Goal: Information Seeking & Learning: Learn about a topic

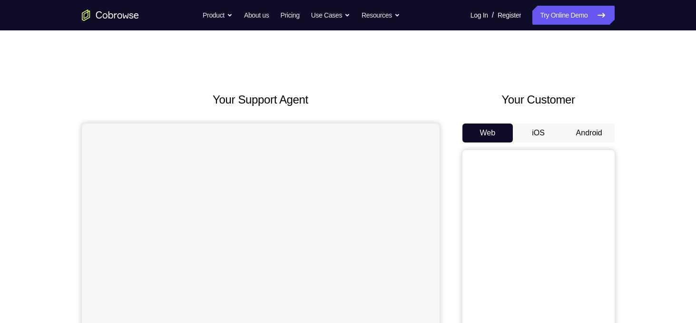
click at [590, 136] on button "Android" at bounding box center [588, 133] width 51 height 19
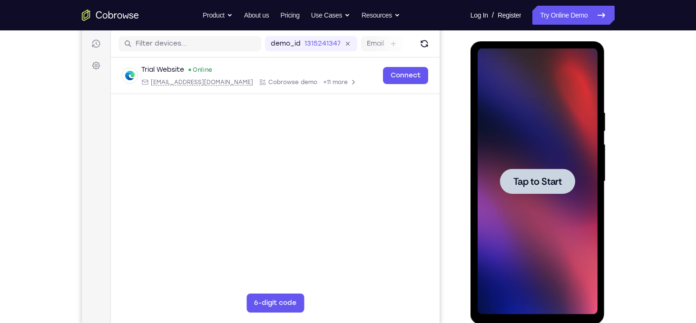
click at [564, 183] on div at bounding box center [537, 181] width 75 height 25
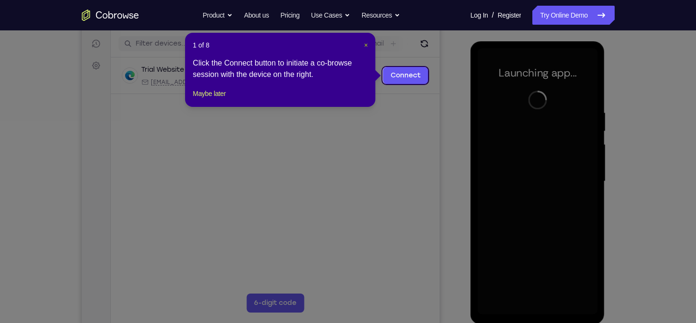
click at [367, 45] on span "×" at bounding box center [366, 45] width 4 height 8
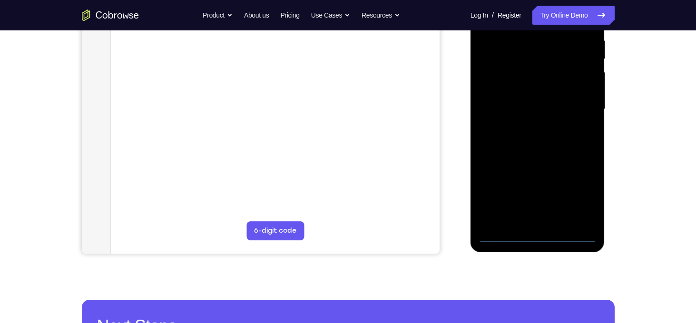
scroll to position [190, 0]
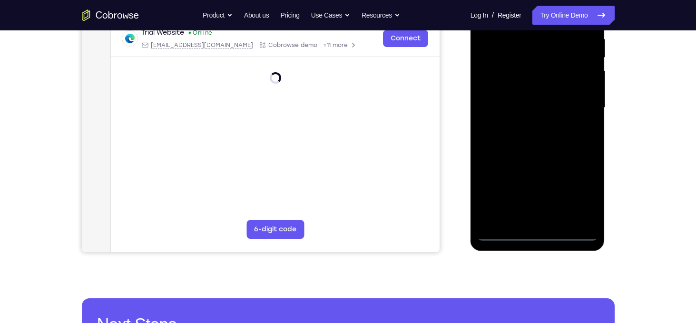
click at [540, 237] on div at bounding box center [537, 108] width 120 height 266
click at [582, 203] on div at bounding box center [537, 108] width 120 height 266
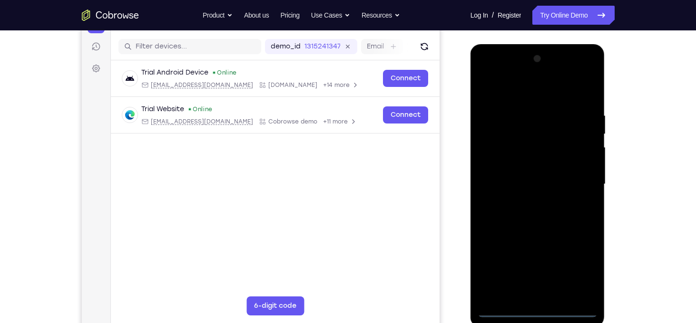
scroll to position [106, 0]
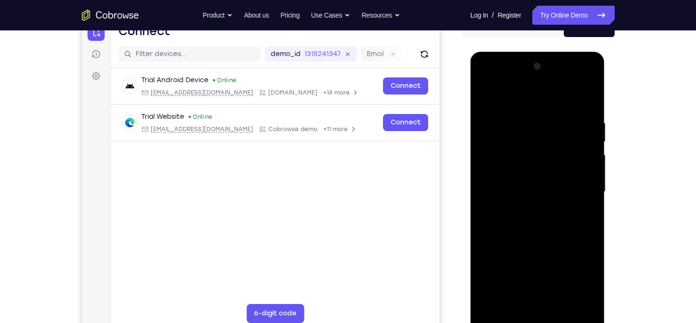
click at [522, 105] on div at bounding box center [537, 192] width 120 height 266
click at [579, 193] on div at bounding box center [537, 192] width 120 height 266
click at [524, 213] on div at bounding box center [537, 192] width 120 height 266
click at [522, 183] on div at bounding box center [537, 192] width 120 height 266
click at [518, 191] on div at bounding box center [537, 192] width 120 height 266
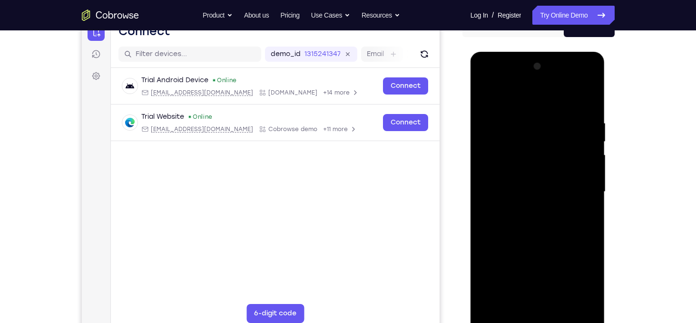
click at [501, 220] on div at bounding box center [537, 192] width 120 height 266
click at [511, 220] on div at bounding box center [537, 192] width 120 height 266
click at [520, 239] on div at bounding box center [537, 192] width 120 height 266
click at [523, 120] on div at bounding box center [537, 192] width 120 height 266
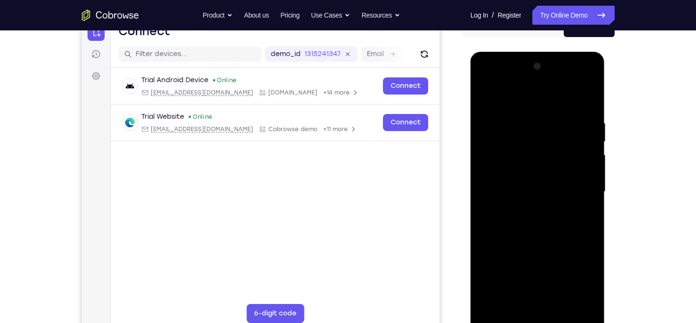
click at [585, 189] on div at bounding box center [537, 192] width 120 height 266
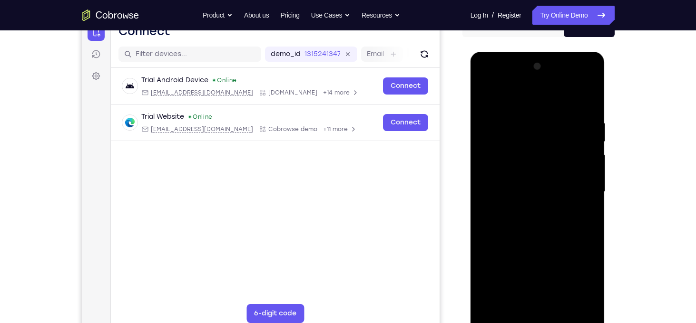
click at [585, 189] on div at bounding box center [537, 192] width 120 height 266
click at [577, 171] on div at bounding box center [537, 192] width 120 height 266
drag, startPoint x: 584, startPoint y: 168, endPoint x: 543, endPoint y: 164, distance: 41.1
click at [543, 164] on div at bounding box center [537, 192] width 120 height 266
click at [574, 139] on div at bounding box center [537, 192] width 120 height 266
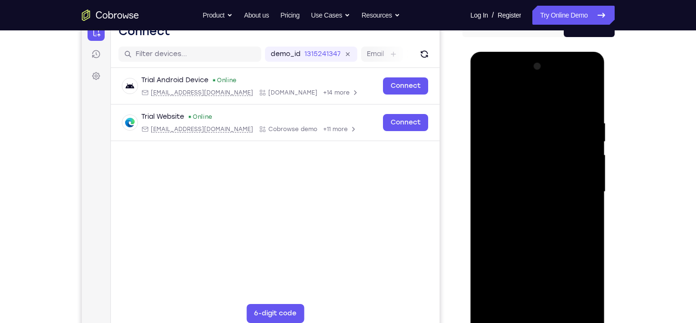
click at [574, 139] on div at bounding box center [537, 192] width 120 height 266
click at [585, 103] on div at bounding box center [537, 192] width 120 height 266
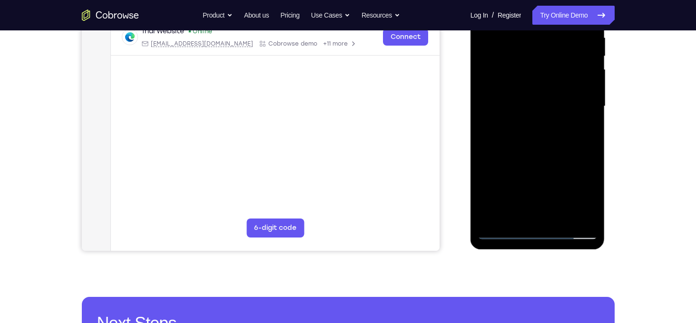
scroll to position [194, 0]
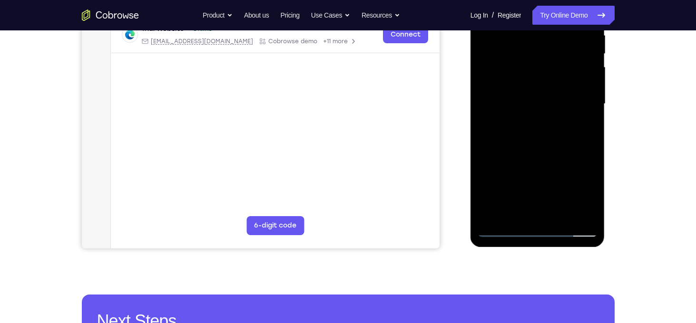
click at [559, 210] on div at bounding box center [537, 104] width 120 height 266
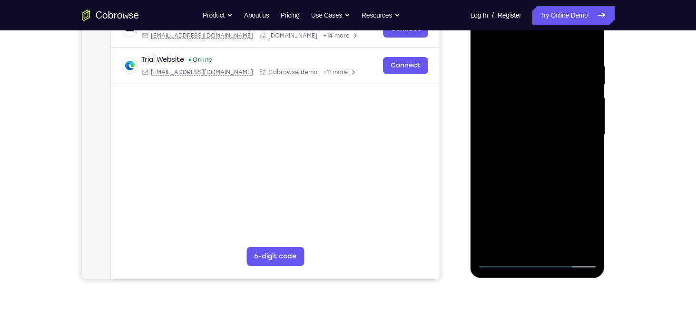
scroll to position [162, 0]
click at [543, 186] on div at bounding box center [537, 135] width 120 height 266
drag, startPoint x: 529, startPoint y: 99, endPoint x: 531, endPoint y: 220, distance: 120.3
click at [531, 220] on div at bounding box center [537, 135] width 120 height 266
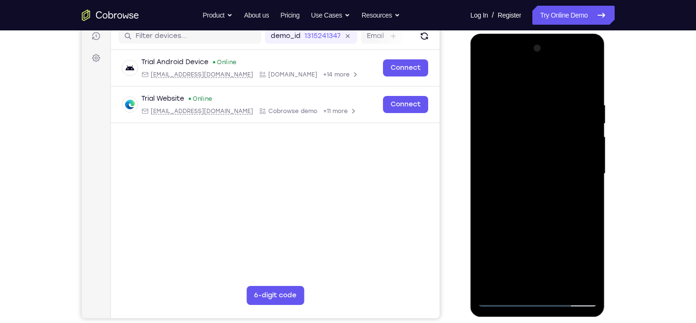
scroll to position [123, 0]
click at [489, 82] on div at bounding box center [537, 174] width 120 height 266
drag, startPoint x: 560, startPoint y: 110, endPoint x: 554, endPoint y: 226, distance: 116.2
click at [554, 226] on div at bounding box center [537, 174] width 120 height 266
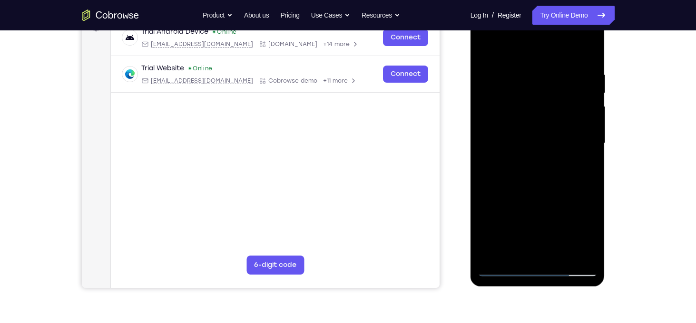
scroll to position [159, 0]
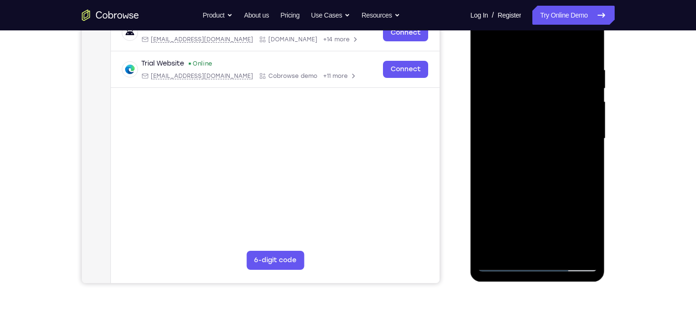
click at [528, 61] on div at bounding box center [537, 139] width 120 height 266
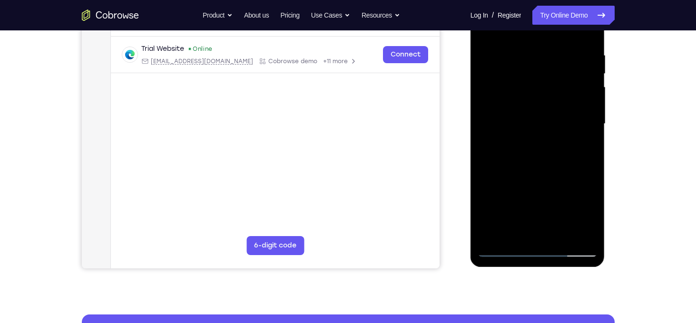
scroll to position [176, 0]
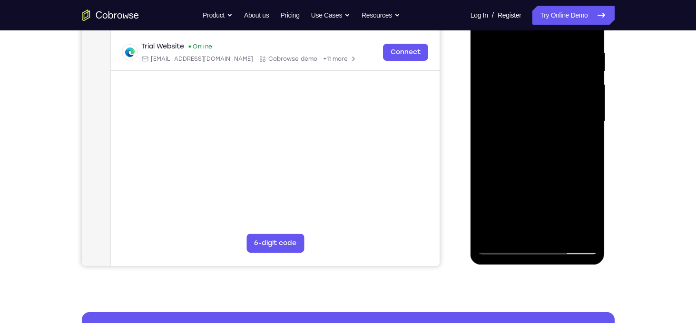
click at [574, 228] on div at bounding box center [537, 122] width 120 height 266
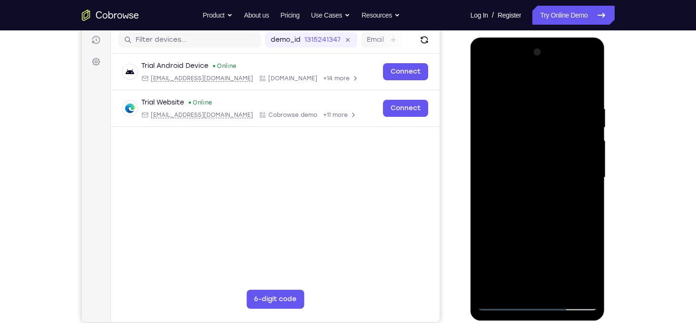
scroll to position [119, 0]
click at [582, 184] on div at bounding box center [537, 178] width 120 height 266
click at [587, 183] on div at bounding box center [537, 178] width 120 height 266
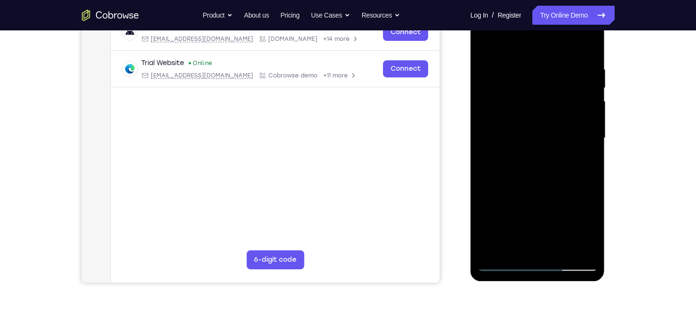
click at [587, 183] on div at bounding box center [537, 138] width 120 height 266
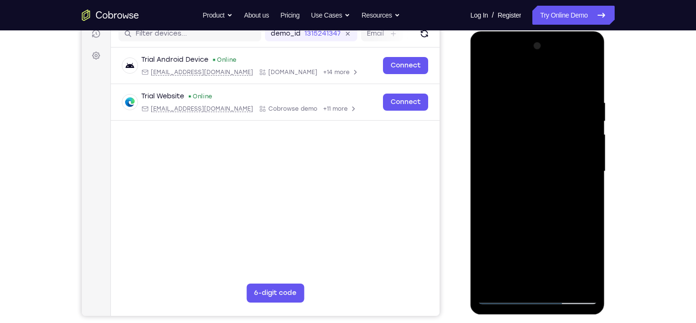
scroll to position [126, 0]
click at [587, 183] on div at bounding box center [537, 172] width 120 height 266
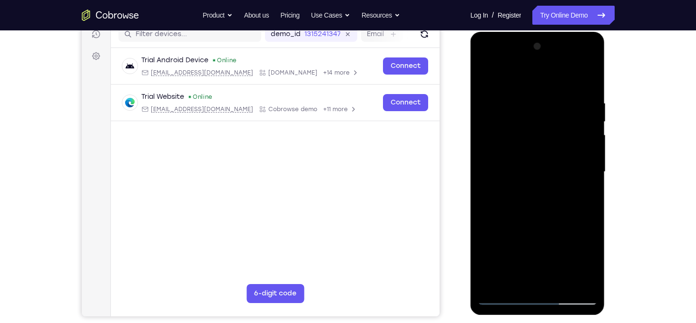
click at [587, 183] on div at bounding box center [537, 172] width 120 height 266
drag, startPoint x: 587, startPoint y: 176, endPoint x: 527, endPoint y: 170, distance: 60.7
click at [527, 170] on div at bounding box center [537, 172] width 120 height 266
click at [587, 139] on div at bounding box center [537, 172] width 120 height 266
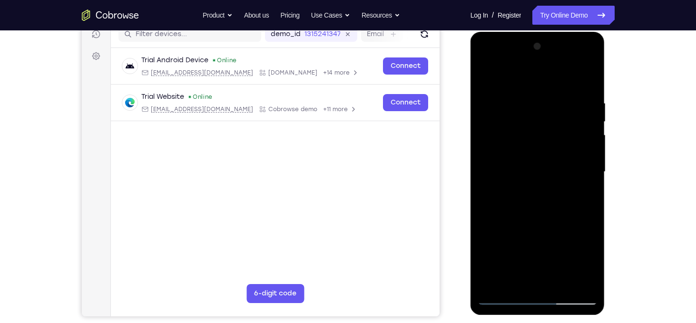
click at [587, 139] on div at bounding box center [537, 172] width 120 height 266
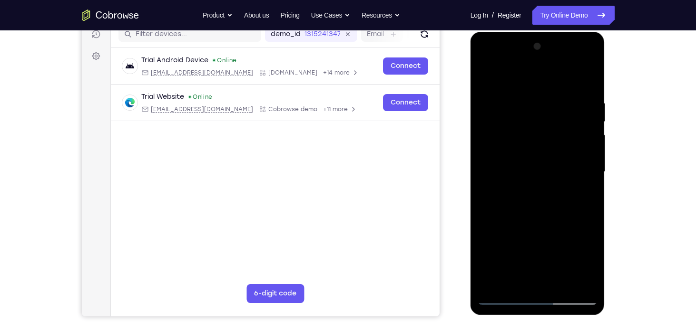
click at [585, 79] on div at bounding box center [537, 172] width 120 height 266
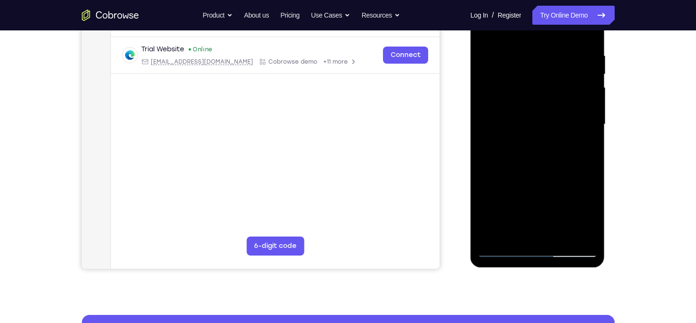
scroll to position [174, 0]
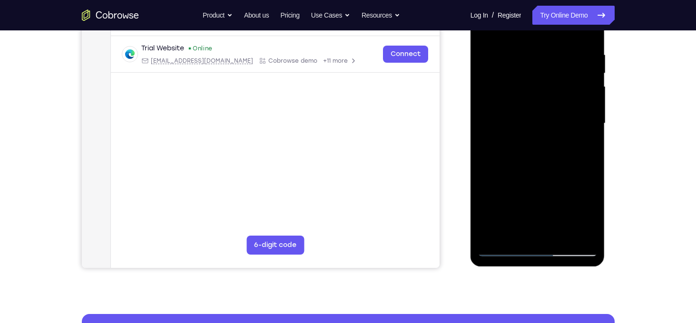
click at [553, 235] on div at bounding box center [537, 123] width 120 height 266
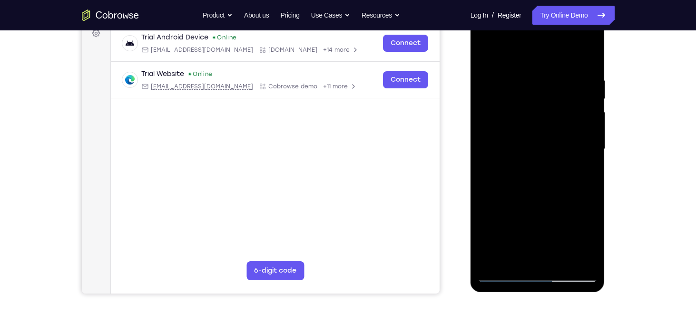
scroll to position [145, 0]
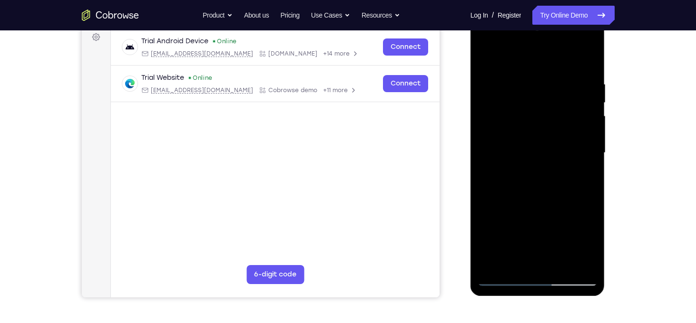
click at [488, 61] on div at bounding box center [537, 153] width 120 height 266
drag, startPoint x: 520, startPoint y: 87, endPoint x: 538, endPoint y: 250, distance: 164.1
click at [538, 250] on div at bounding box center [537, 153] width 120 height 266
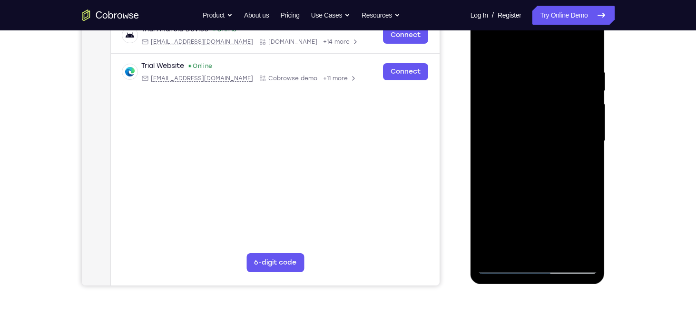
scroll to position [157, 0]
click at [585, 254] on div at bounding box center [537, 141] width 120 height 266
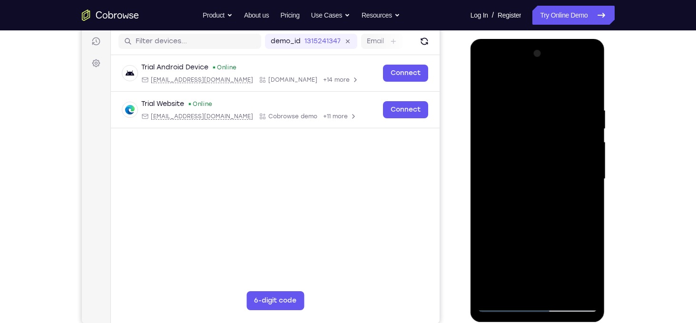
scroll to position [116, 0]
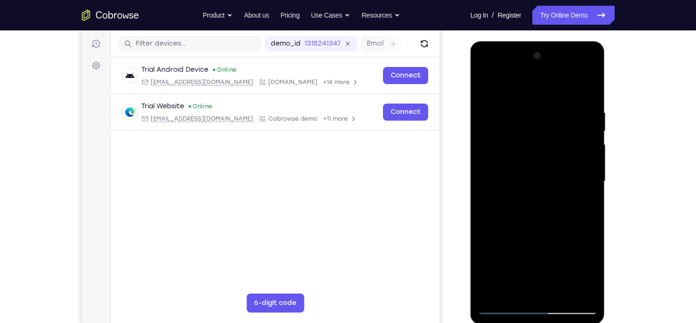
click at [493, 291] on div at bounding box center [537, 181] width 120 height 266
drag, startPoint x: 526, startPoint y: 98, endPoint x: 521, endPoint y: 244, distance: 146.1
click at [521, 244] on div at bounding box center [537, 181] width 120 height 266
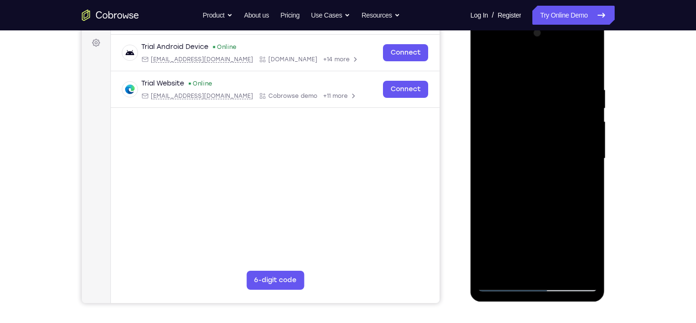
scroll to position [139, 0]
click at [524, 88] on div at bounding box center [537, 159] width 120 height 266
click at [583, 144] on div at bounding box center [537, 159] width 120 height 266
click at [488, 135] on div at bounding box center [537, 159] width 120 height 266
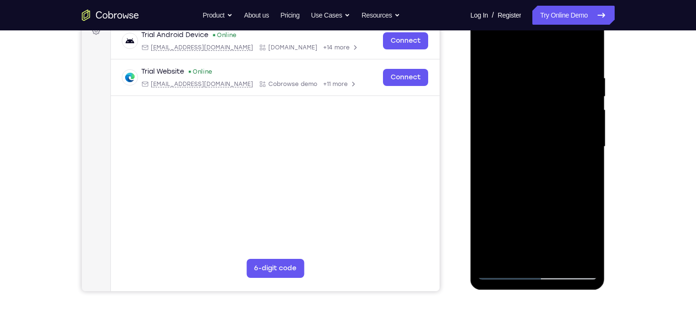
scroll to position [152, 0]
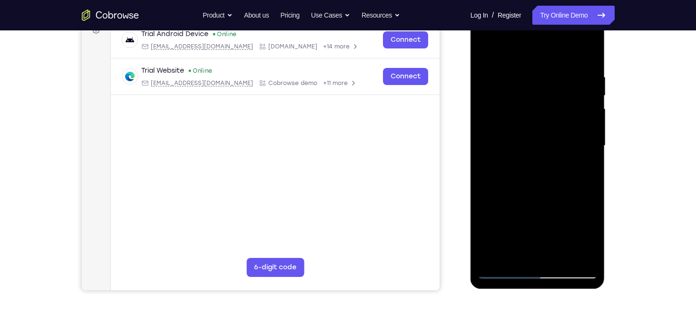
click at [574, 252] on div at bounding box center [537, 146] width 120 height 266
click at [585, 186] on div at bounding box center [537, 146] width 120 height 266
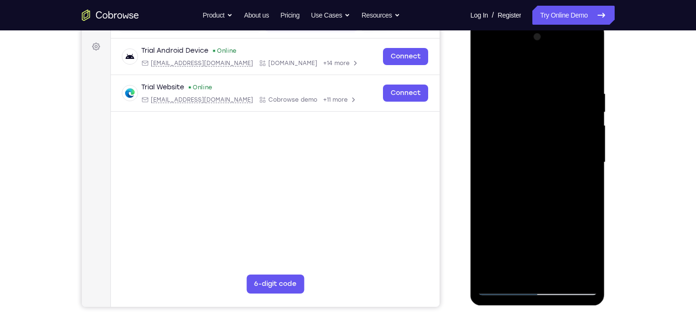
click at [591, 145] on div at bounding box center [537, 162] width 120 height 266
click at [590, 141] on div at bounding box center [537, 162] width 120 height 266
drag, startPoint x: 590, startPoint y: 141, endPoint x: 518, endPoint y: 128, distance: 72.9
click at [518, 128] on div at bounding box center [537, 162] width 120 height 266
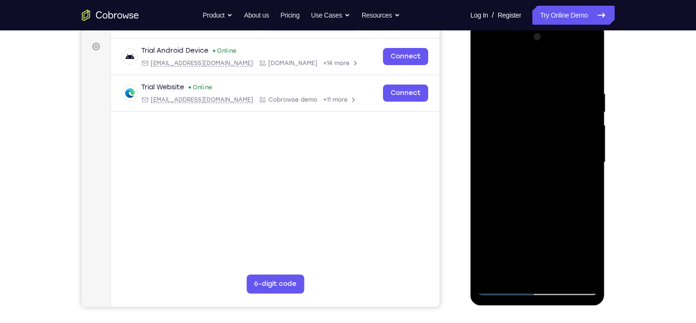
drag, startPoint x: 501, startPoint y: 127, endPoint x: 574, endPoint y: 132, distance: 73.4
click at [574, 132] on div at bounding box center [537, 162] width 120 height 266
drag, startPoint x: 581, startPoint y: 153, endPoint x: 525, endPoint y: 159, distance: 56.9
click at [525, 159] on div at bounding box center [537, 162] width 120 height 266
click at [572, 127] on div at bounding box center [537, 162] width 120 height 266
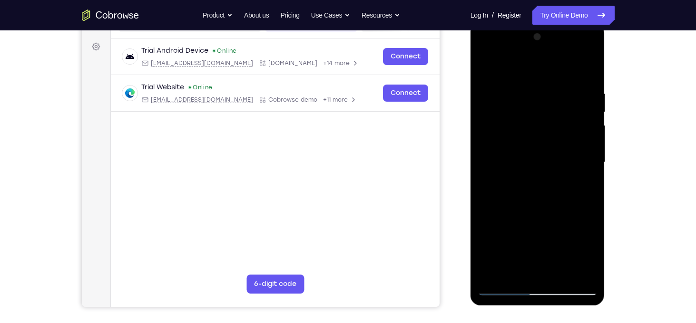
click at [572, 127] on div at bounding box center [537, 162] width 120 height 266
click at [580, 137] on div at bounding box center [537, 162] width 120 height 266
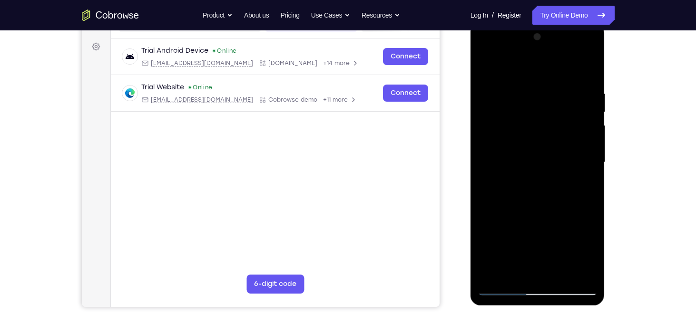
click at [580, 137] on div at bounding box center [537, 162] width 120 height 266
click at [584, 71] on div at bounding box center [537, 162] width 120 height 266
drag, startPoint x: 541, startPoint y: 114, endPoint x: 537, endPoint y: 248, distance: 134.1
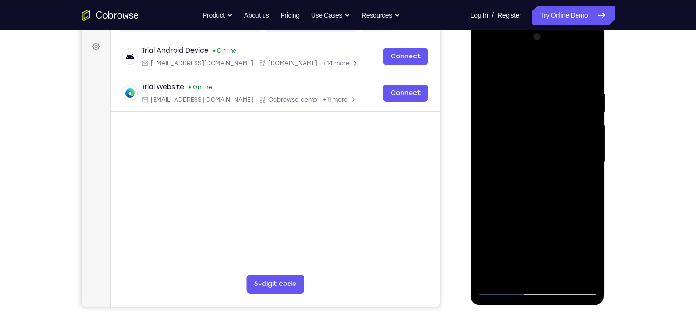
click at [537, 248] on div at bounding box center [537, 162] width 120 height 266
click at [522, 88] on div at bounding box center [537, 162] width 120 height 266
click at [588, 126] on div at bounding box center [537, 162] width 120 height 266
click at [490, 136] on div at bounding box center [537, 162] width 120 height 266
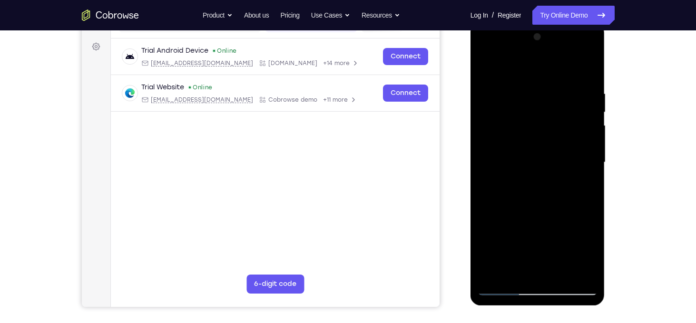
click at [580, 129] on div at bounding box center [537, 162] width 120 height 266
click at [592, 153] on div at bounding box center [537, 162] width 120 height 266
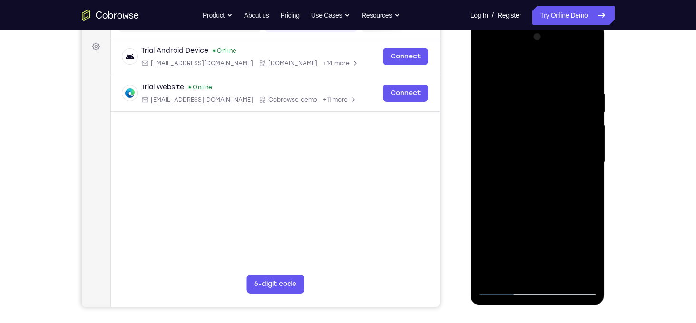
click at [592, 153] on div at bounding box center [537, 162] width 120 height 266
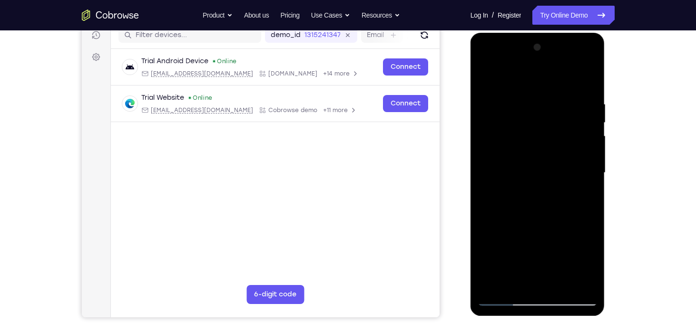
scroll to position [124, 0]
click at [592, 154] on div at bounding box center [537, 173] width 120 height 266
click at [588, 147] on div at bounding box center [537, 173] width 120 height 266
click at [584, 99] on div at bounding box center [537, 173] width 120 height 266
click at [590, 81] on div at bounding box center [537, 173] width 120 height 266
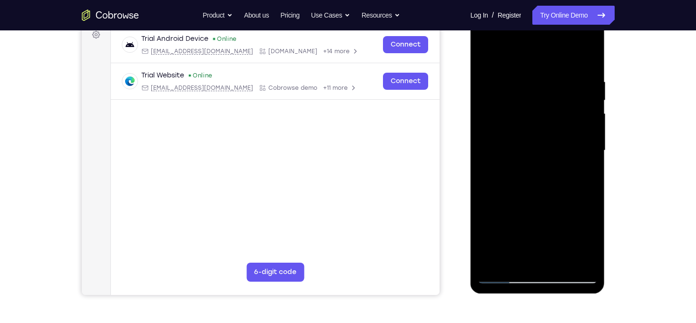
scroll to position [146, 0]
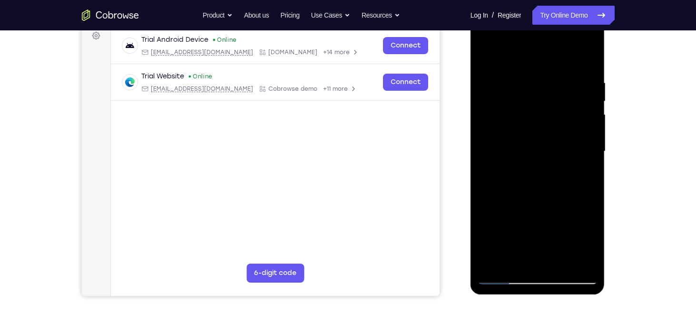
drag, startPoint x: 540, startPoint y: 106, endPoint x: 520, endPoint y: 229, distance: 124.4
click at [520, 229] on div at bounding box center [537, 152] width 120 height 266
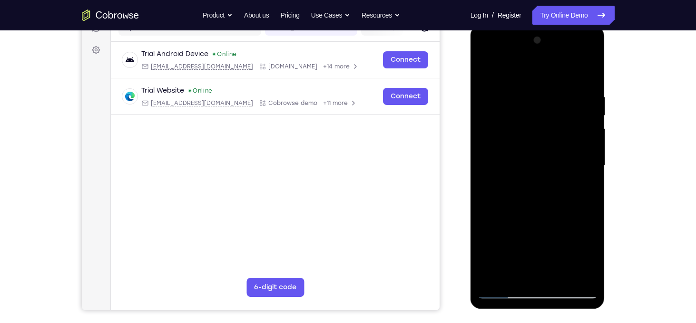
scroll to position [141, 0]
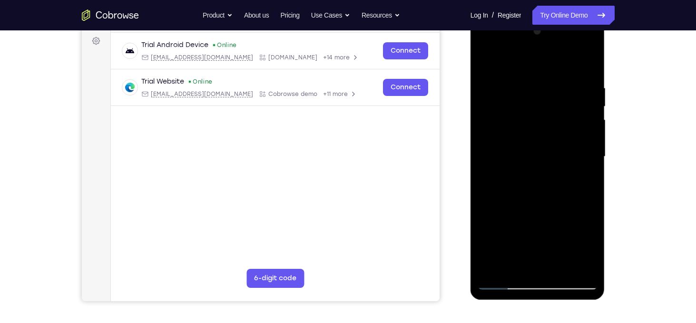
click at [527, 82] on div at bounding box center [537, 157] width 120 height 266
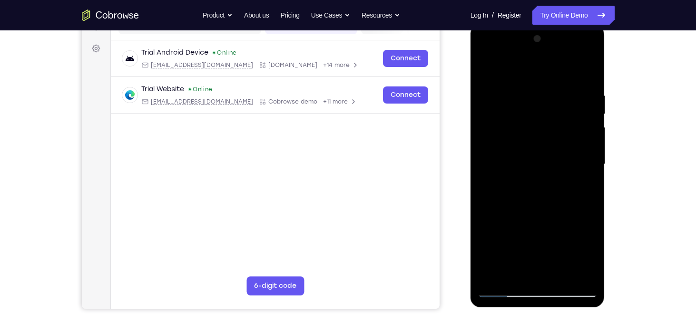
click at [585, 122] on div at bounding box center [537, 164] width 120 height 266
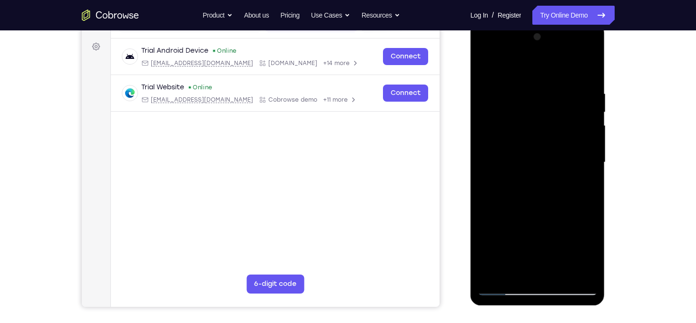
scroll to position [135, 0]
click at [585, 121] on div at bounding box center [537, 162] width 120 height 266
drag, startPoint x: 585, startPoint y: 120, endPoint x: 515, endPoint y: 121, distance: 70.4
click at [515, 121] on div at bounding box center [537, 162] width 120 height 266
click at [579, 117] on div at bounding box center [537, 162] width 120 height 266
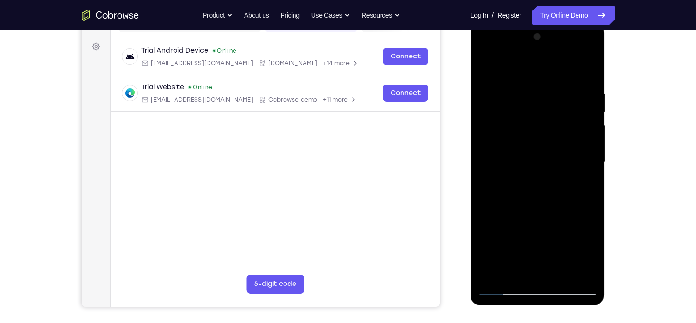
click at [579, 117] on div at bounding box center [537, 162] width 120 height 266
click at [486, 123] on div at bounding box center [537, 162] width 120 height 266
click at [575, 108] on div at bounding box center [537, 162] width 120 height 266
click at [563, 99] on div at bounding box center [537, 162] width 120 height 266
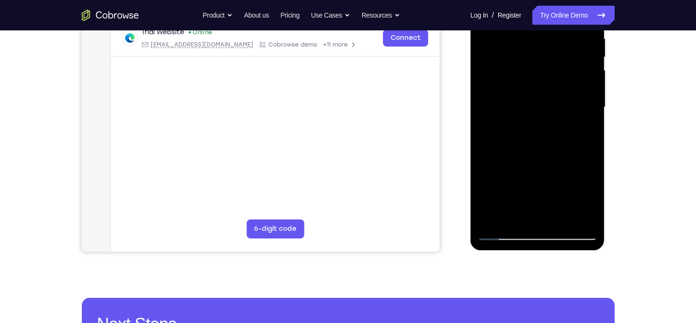
scroll to position [208, 0]
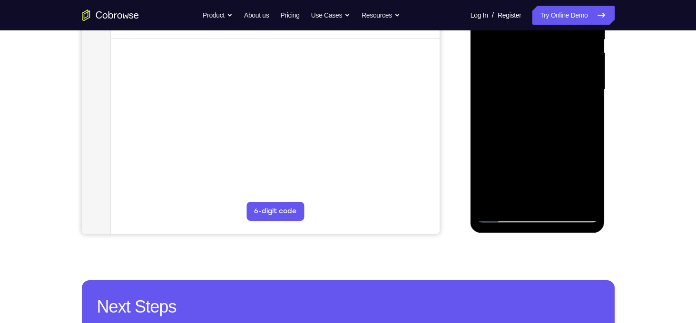
click at [494, 204] on div at bounding box center [537, 90] width 120 height 266
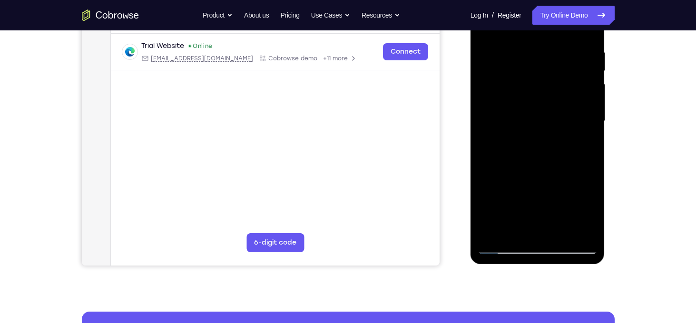
scroll to position [148, 0]
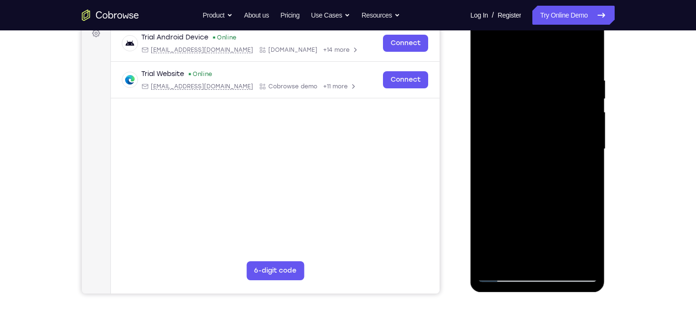
drag, startPoint x: 544, startPoint y: 100, endPoint x: 571, endPoint y: 226, distance: 128.2
click at [571, 226] on div at bounding box center [537, 149] width 120 height 266
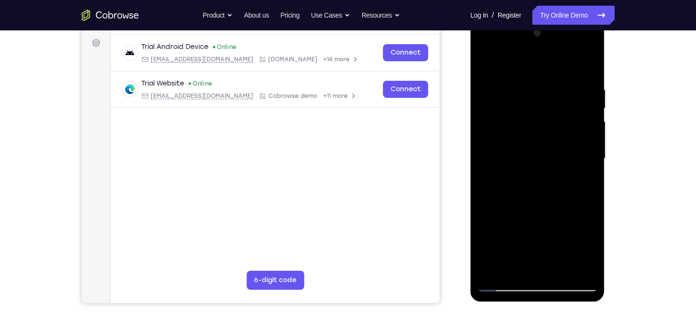
scroll to position [137, 0]
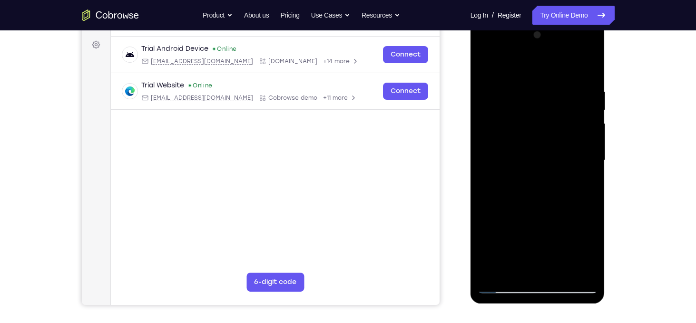
click at [555, 93] on div at bounding box center [537, 161] width 120 height 266
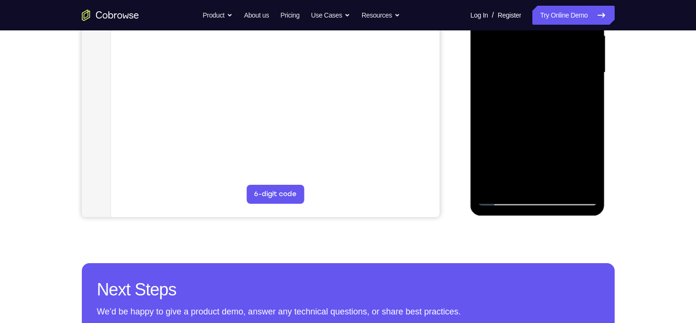
scroll to position [226, 0]
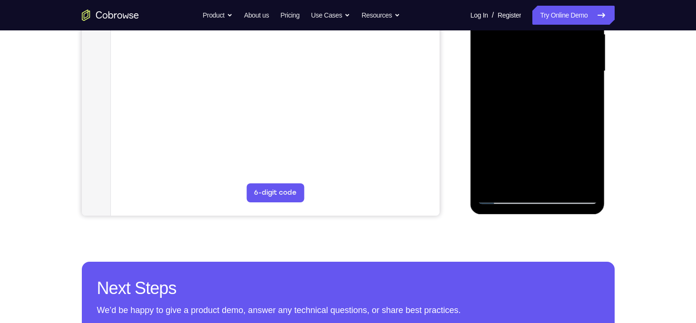
click at [584, 185] on div at bounding box center [537, 71] width 120 height 266
click at [587, 144] on div at bounding box center [537, 71] width 120 height 266
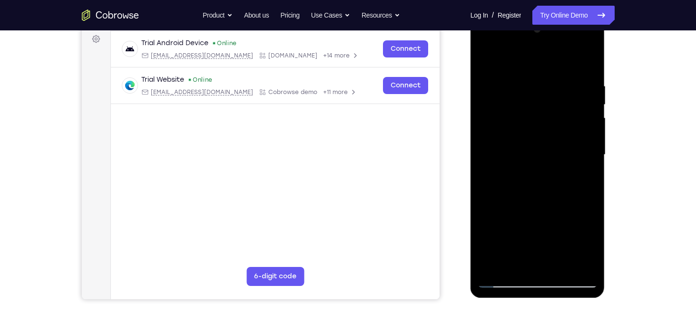
scroll to position [131, 0]
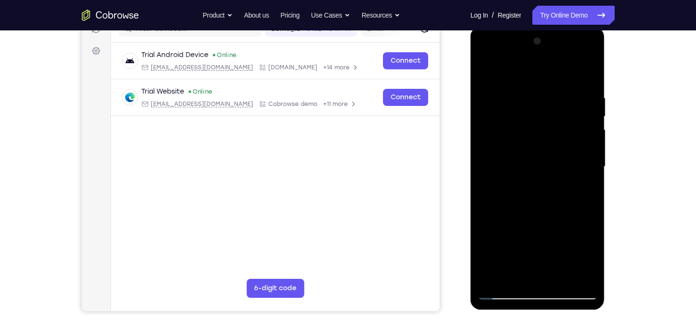
click at [584, 120] on div at bounding box center [537, 167] width 120 height 266
click at [588, 77] on div at bounding box center [537, 167] width 120 height 266
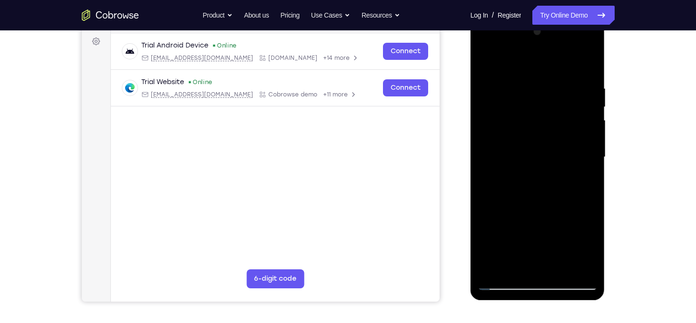
scroll to position [135, 0]
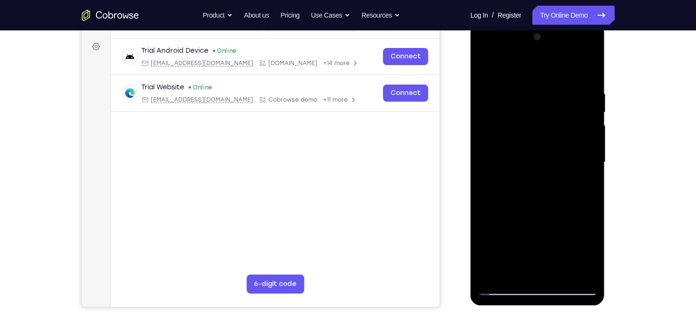
click at [588, 71] on div at bounding box center [537, 162] width 120 height 266
click at [588, 68] on div at bounding box center [537, 162] width 120 height 266
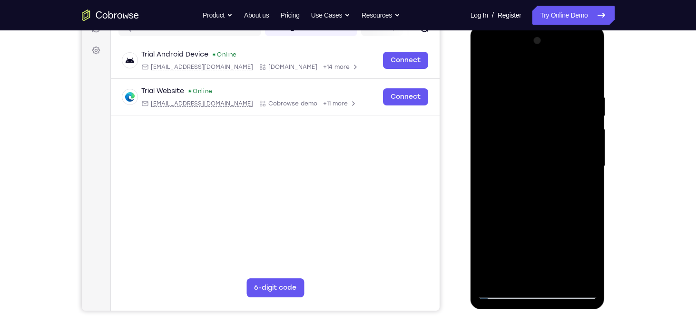
scroll to position [125, 0]
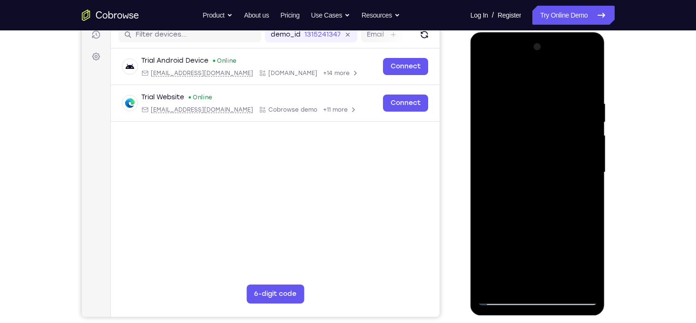
click at [519, 95] on div at bounding box center [537, 172] width 120 height 266
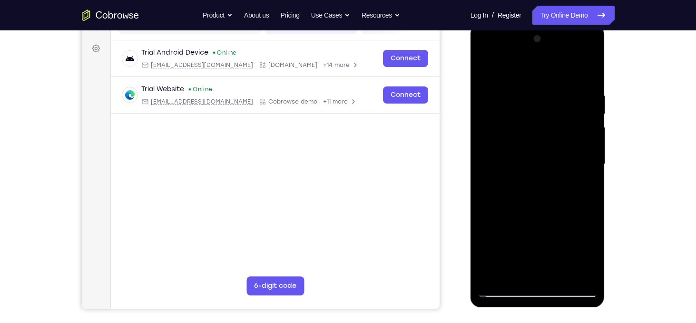
scroll to position [141, 0]
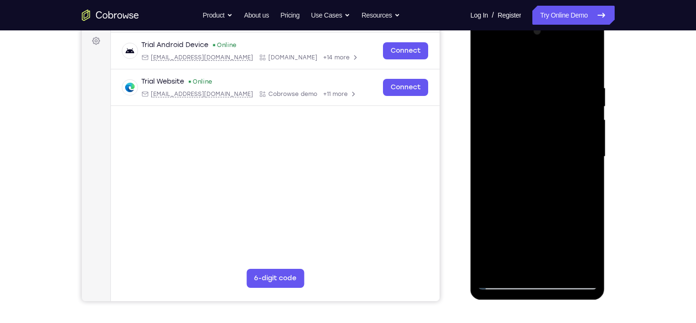
drag, startPoint x: 532, startPoint y: 152, endPoint x: 520, endPoint y: 103, distance: 50.0
click at [520, 103] on div at bounding box center [537, 157] width 120 height 266
drag, startPoint x: 521, startPoint y: 203, endPoint x: 523, endPoint y: 146, distance: 57.1
click at [523, 146] on div at bounding box center [537, 157] width 120 height 266
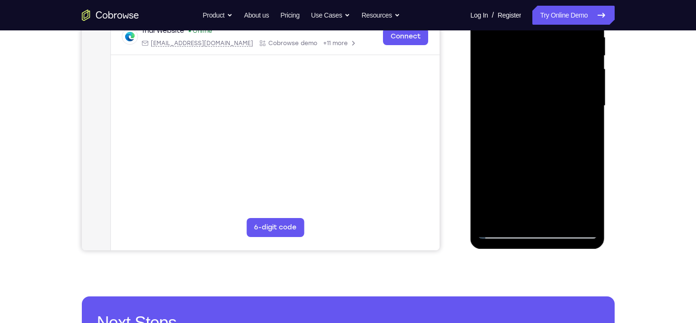
scroll to position [213, 0]
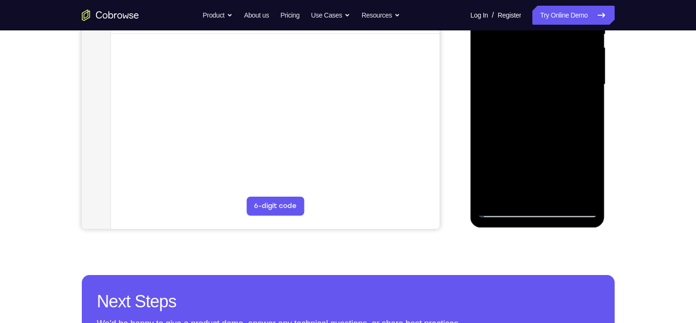
drag, startPoint x: 497, startPoint y: 173, endPoint x: 496, endPoint y: 133, distance: 39.9
click at [496, 133] on div at bounding box center [537, 85] width 120 height 266
click at [491, 204] on div at bounding box center [537, 85] width 120 height 266
click at [493, 201] on div at bounding box center [537, 85] width 120 height 266
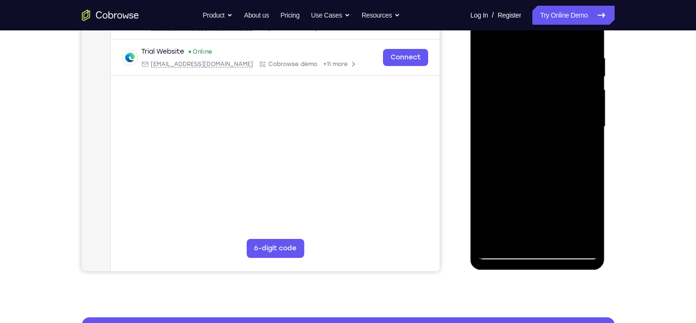
click at [524, 97] on div at bounding box center [537, 127] width 120 height 266
drag, startPoint x: 524, startPoint y: 97, endPoint x: 523, endPoint y: 217, distance: 120.8
click at [523, 217] on div at bounding box center [537, 127] width 120 height 266
drag, startPoint x: 532, startPoint y: 116, endPoint x: 540, endPoint y: 218, distance: 103.0
click at [540, 218] on div at bounding box center [537, 127] width 120 height 266
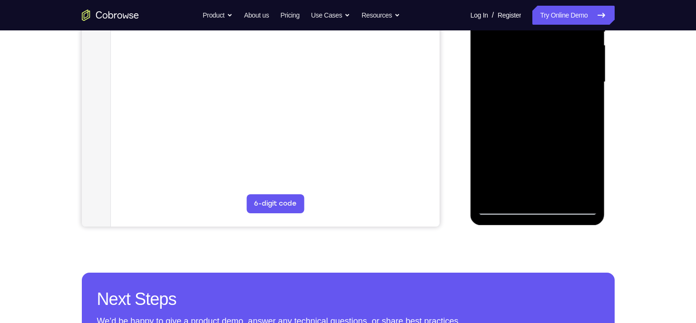
scroll to position [223, 0]
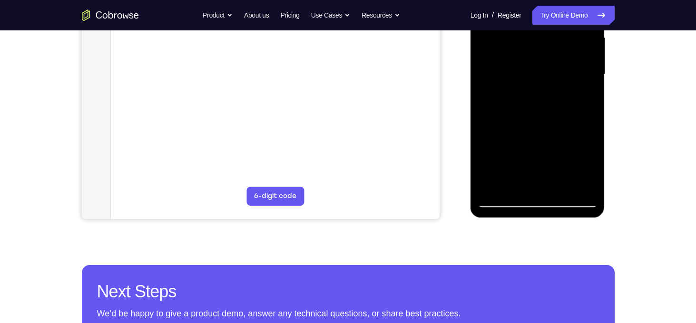
click at [580, 189] on div at bounding box center [537, 75] width 120 height 266
click at [494, 189] on div at bounding box center [537, 75] width 120 height 266
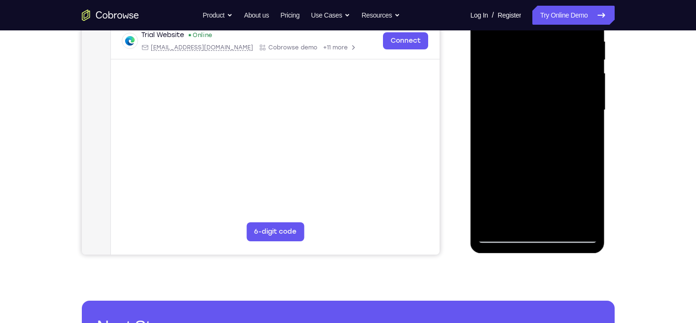
scroll to position [183, 0]
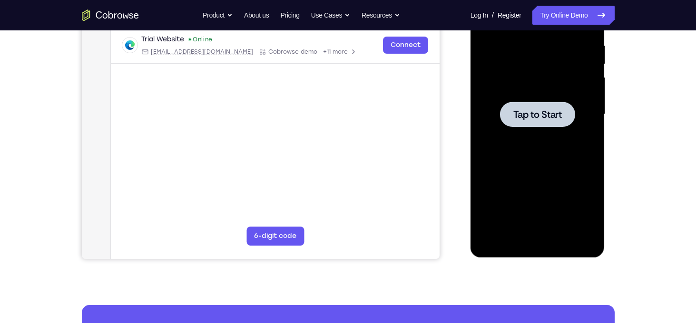
click at [559, 149] on div at bounding box center [537, 114] width 120 height 266
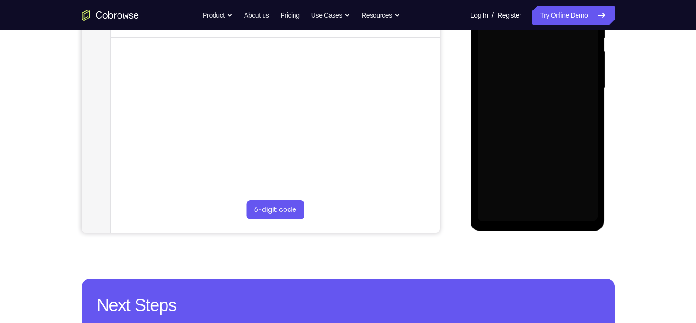
scroll to position [209, 0]
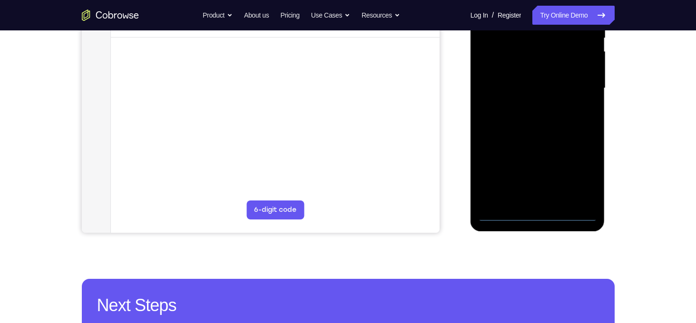
click at [541, 217] on div at bounding box center [537, 88] width 120 height 266
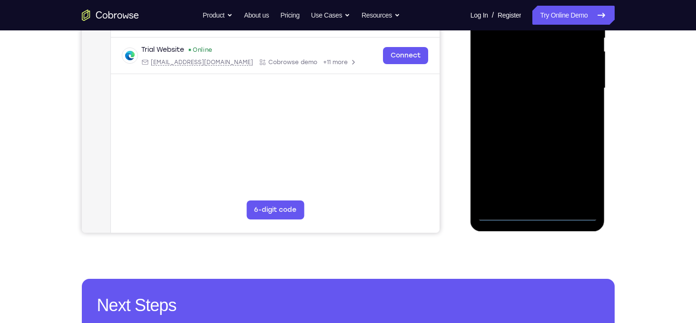
click at [579, 167] on div at bounding box center [537, 88] width 120 height 266
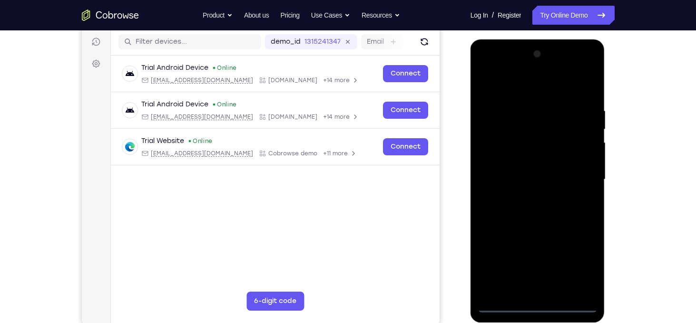
scroll to position [117, 0]
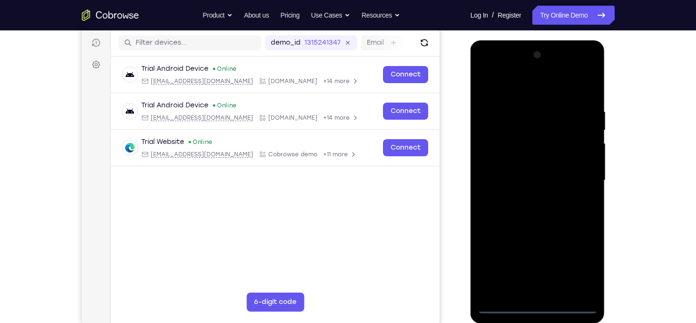
click at [529, 88] on div at bounding box center [537, 181] width 120 height 266
click at [579, 174] on div at bounding box center [537, 181] width 120 height 266
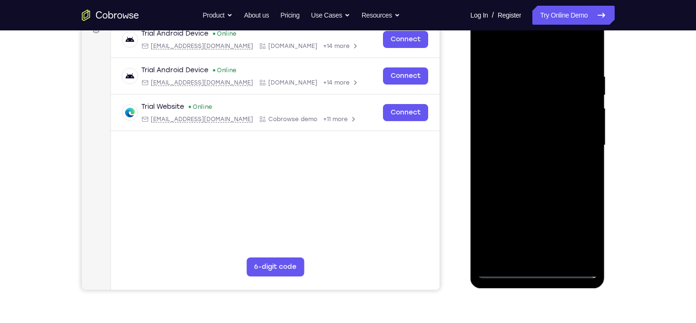
click at [527, 165] on div at bounding box center [537, 145] width 120 height 266
click at [522, 140] on div at bounding box center [537, 145] width 120 height 266
click at [521, 141] on div at bounding box center [537, 145] width 120 height 266
click at [525, 175] on div at bounding box center [537, 145] width 120 height 266
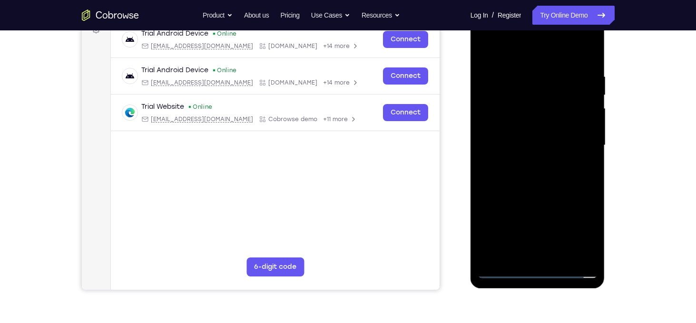
click at [525, 175] on div at bounding box center [537, 145] width 120 height 266
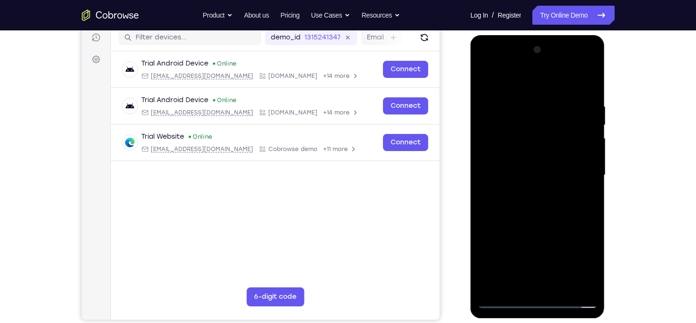
scroll to position [163, 0]
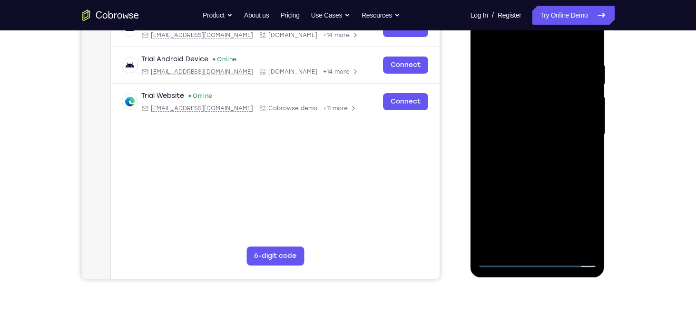
click at [546, 184] on div at bounding box center [537, 134] width 120 height 266
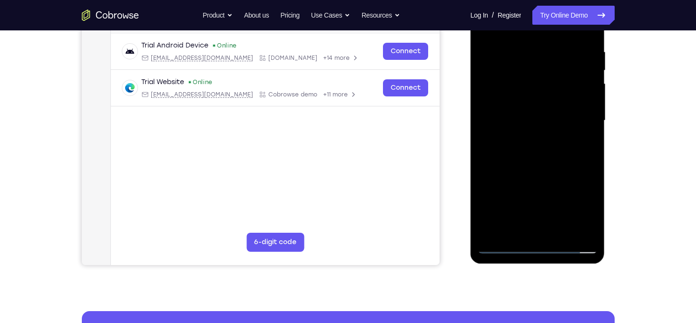
scroll to position [158, 0]
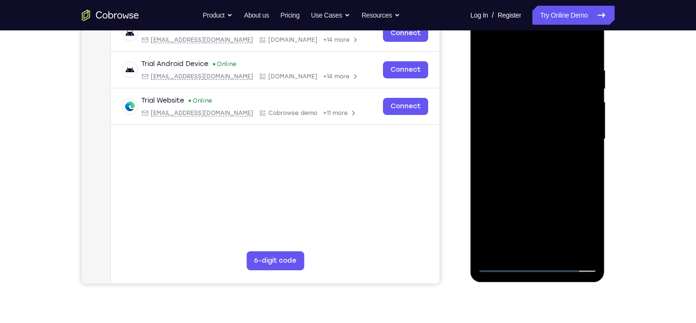
click at [505, 106] on div at bounding box center [537, 139] width 120 height 266
click at [543, 180] on div at bounding box center [537, 139] width 120 height 266
click at [527, 141] on div at bounding box center [537, 139] width 120 height 266
click at [517, 125] on div at bounding box center [537, 139] width 120 height 266
click at [521, 130] on div at bounding box center [537, 139] width 120 height 266
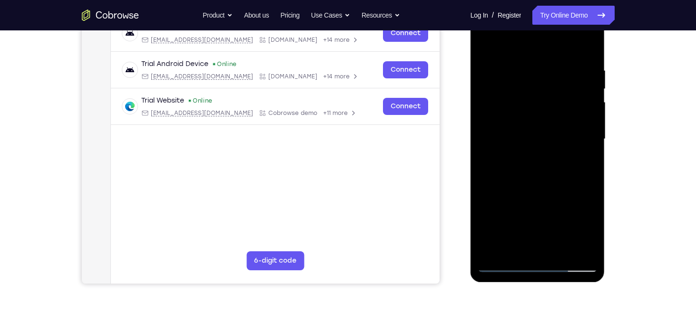
click at [519, 147] on div at bounding box center [537, 139] width 120 height 266
click at [559, 146] on div at bounding box center [537, 139] width 120 height 266
click at [530, 173] on div at bounding box center [537, 139] width 120 height 266
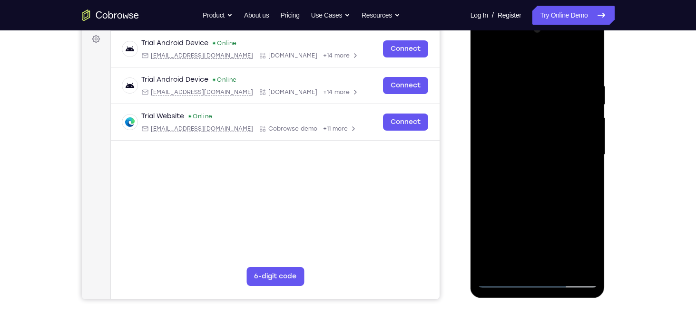
scroll to position [142, 0]
click at [535, 181] on div at bounding box center [537, 155] width 120 height 266
click at [540, 188] on div at bounding box center [537, 155] width 120 height 266
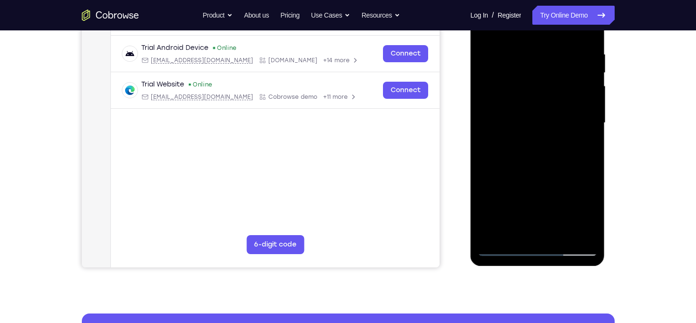
scroll to position [187, 0]
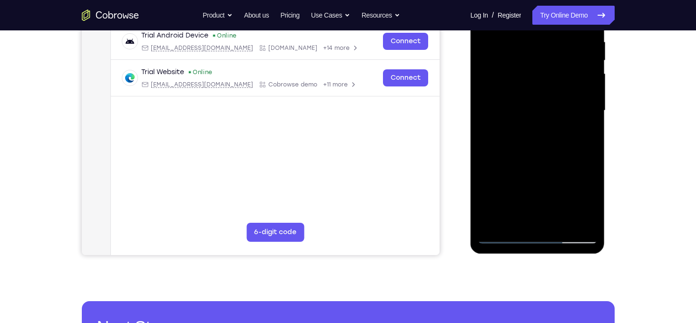
click at [559, 224] on div at bounding box center [537, 111] width 120 height 266
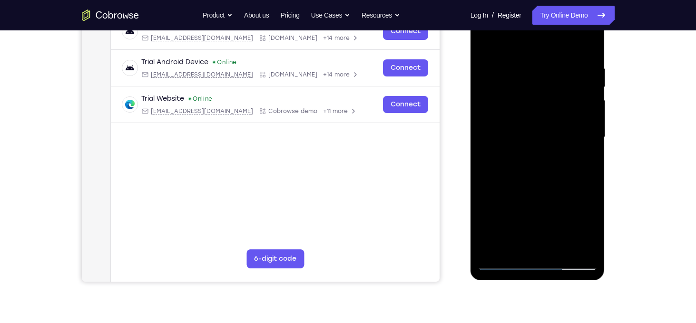
scroll to position [160, 0]
click at [532, 192] on div at bounding box center [537, 138] width 120 height 266
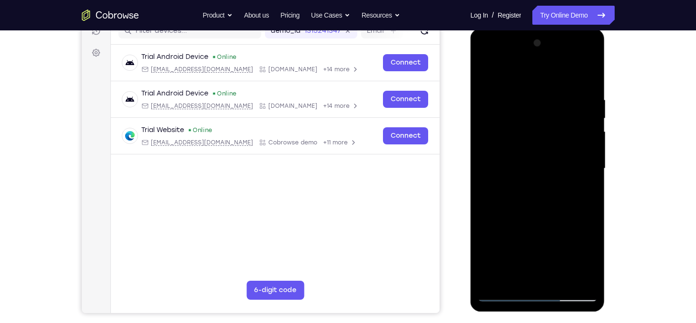
click at [493, 75] on div at bounding box center [537, 169] width 120 height 266
drag, startPoint x: 534, startPoint y: 115, endPoint x: 525, endPoint y: 229, distance: 114.0
click at [525, 229] on div at bounding box center [537, 169] width 120 height 266
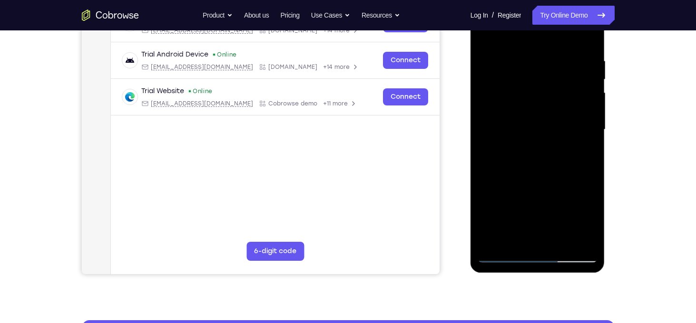
scroll to position [210, 0]
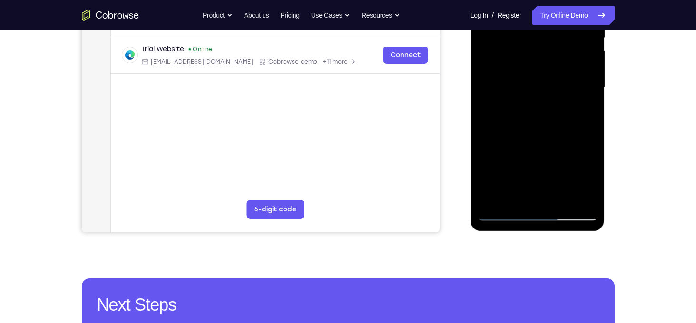
click at [588, 203] on div at bounding box center [537, 88] width 120 height 266
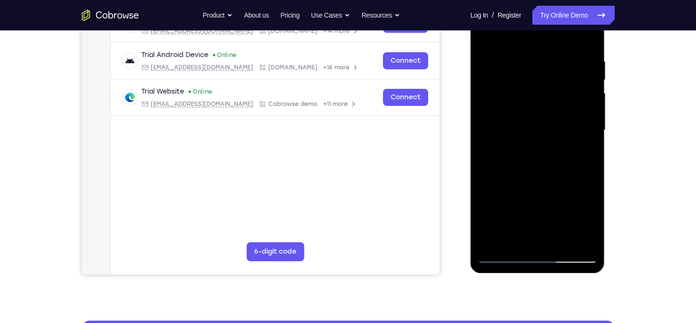
scroll to position [154, 0]
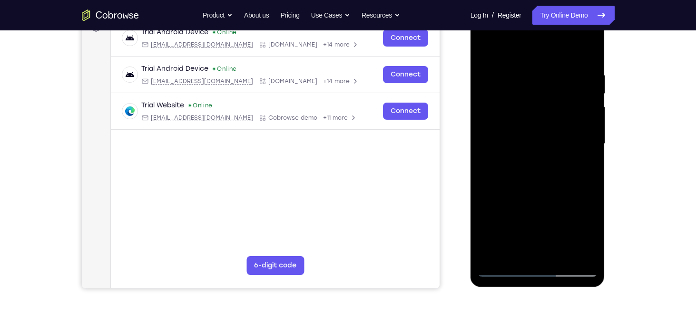
drag, startPoint x: 529, startPoint y: 122, endPoint x: 528, endPoint y: 228, distance: 106.5
click at [528, 228] on div at bounding box center [537, 144] width 120 height 266
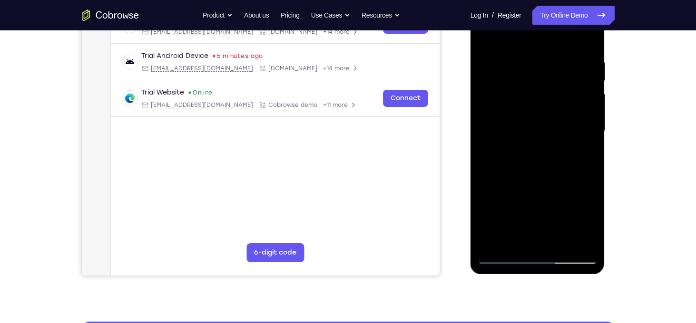
scroll to position [167, 0]
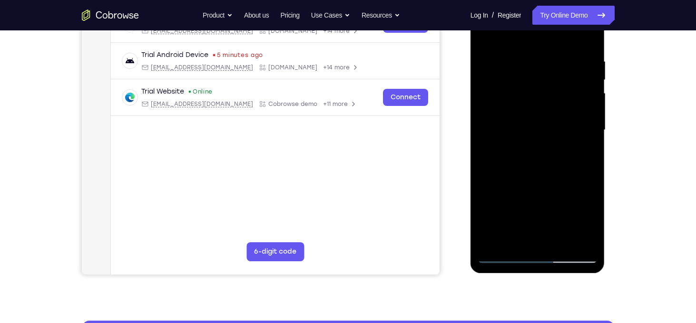
click at [493, 247] on div at bounding box center [537, 130] width 120 height 266
click at [527, 97] on div at bounding box center [537, 130] width 120 height 266
drag, startPoint x: 532, startPoint y: 140, endPoint x: 530, endPoint y: 62, distance: 78.0
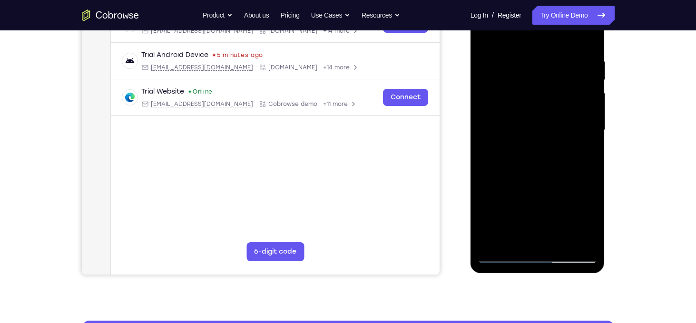
click at [530, 62] on div at bounding box center [537, 130] width 120 height 266
click at [514, 142] on div at bounding box center [537, 130] width 120 height 266
drag, startPoint x: 512, startPoint y: 188, endPoint x: 517, endPoint y: 91, distance: 97.2
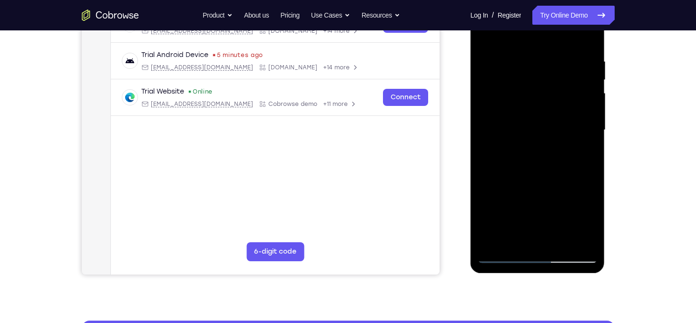
click at [517, 91] on div at bounding box center [537, 130] width 120 height 266
drag, startPoint x: 527, startPoint y: 164, endPoint x: 523, endPoint y: 96, distance: 68.2
click at [523, 96] on div at bounding box center [537, 130] width 120 height 266
drag, startPoint x: 534, startPoint y: 148, endPoint x: 536, endPoint y: 79, distance: 68.5
click at [536, 79] on div at bounding box center [537, 130] width 120 height 266
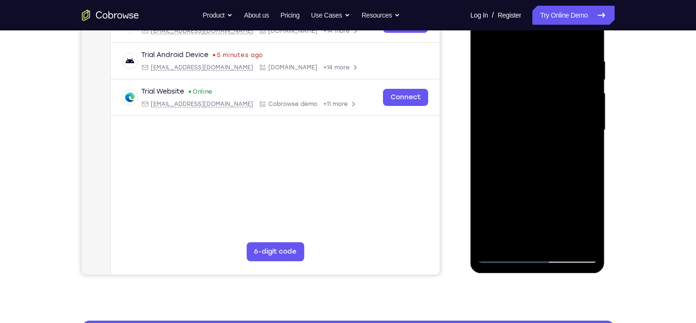
drag, startPoint x: 540, startPoint y: 158, endPoint x: 537, endPoint y: 91, distance: 67.6
click at [537, 91] on div at bounding box center [537, 130] width 120 height 266
drag, startPoint x: 541, startPoint y: 161, endPoint x: 550, endPoint y: 91, distance: 70.4
click at [550, 91] on div at bounding box center [537, 130] width 120 height 266
drag, startPoint x: 553, startPoint y: 155, endPoint x: 550, endPoint y: 116, distance: 38.2
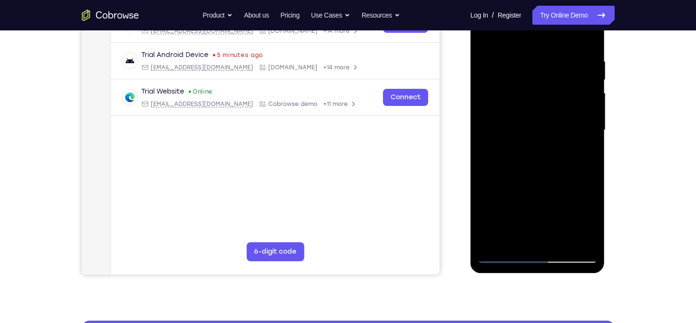
click at [550, 116] on div at bounding box center [537, 130] width 120 height 266
click at [561, 246] on div at bounding box center [537, 130] width 120 height 266
